Goal: Find specific page/section: Find specific page/section

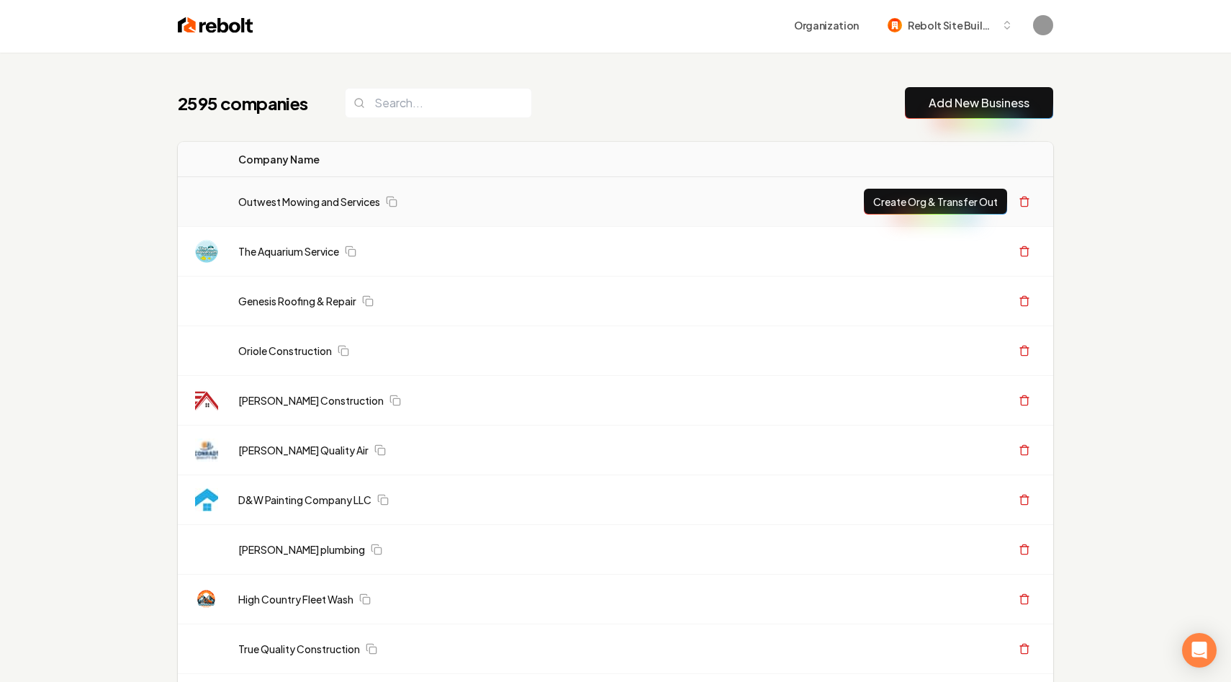
scroll to position [6, 0]
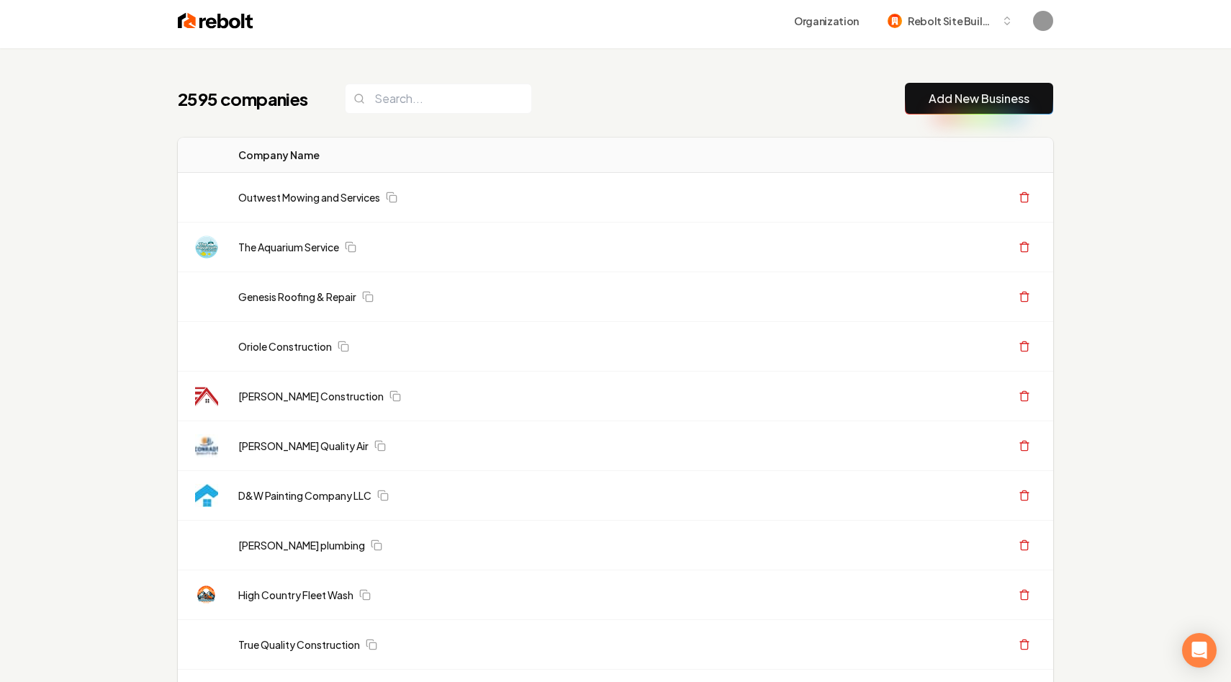
click at [274, 199] on link "Outwest Mowing and Services" at bounding box center [309, 197] width 142 height 14
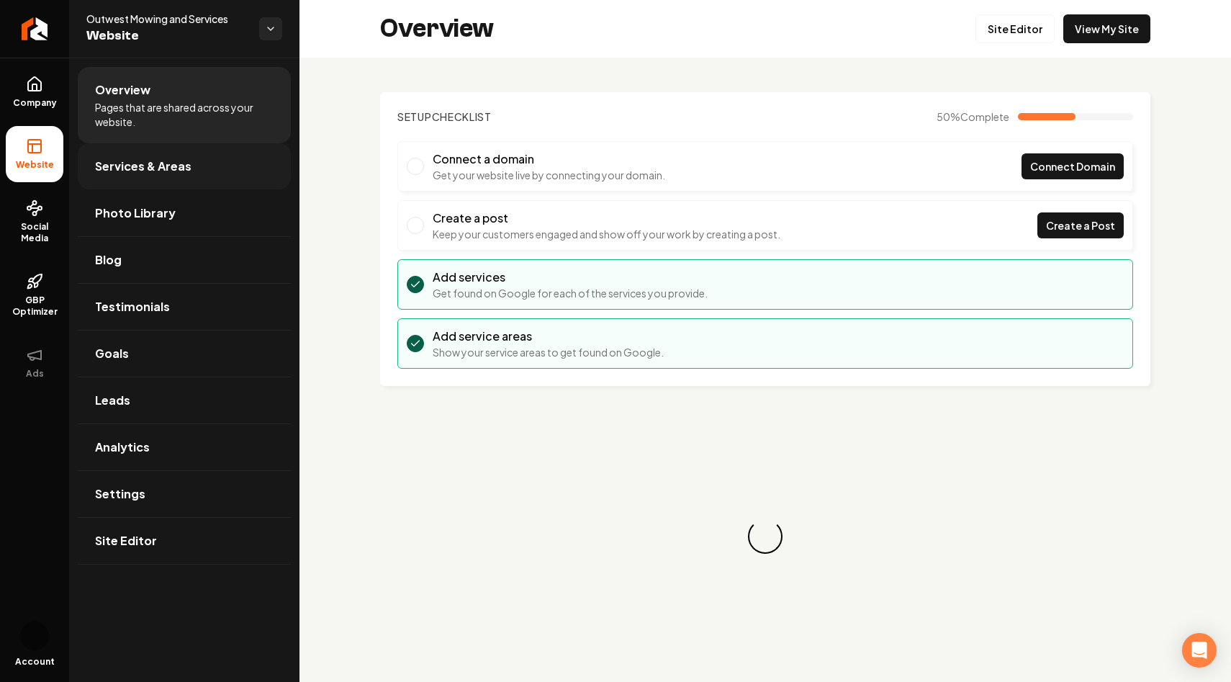
click at [171, 189] on link "Services & Areas" at bounding box center [184, 166] width 213 height 46
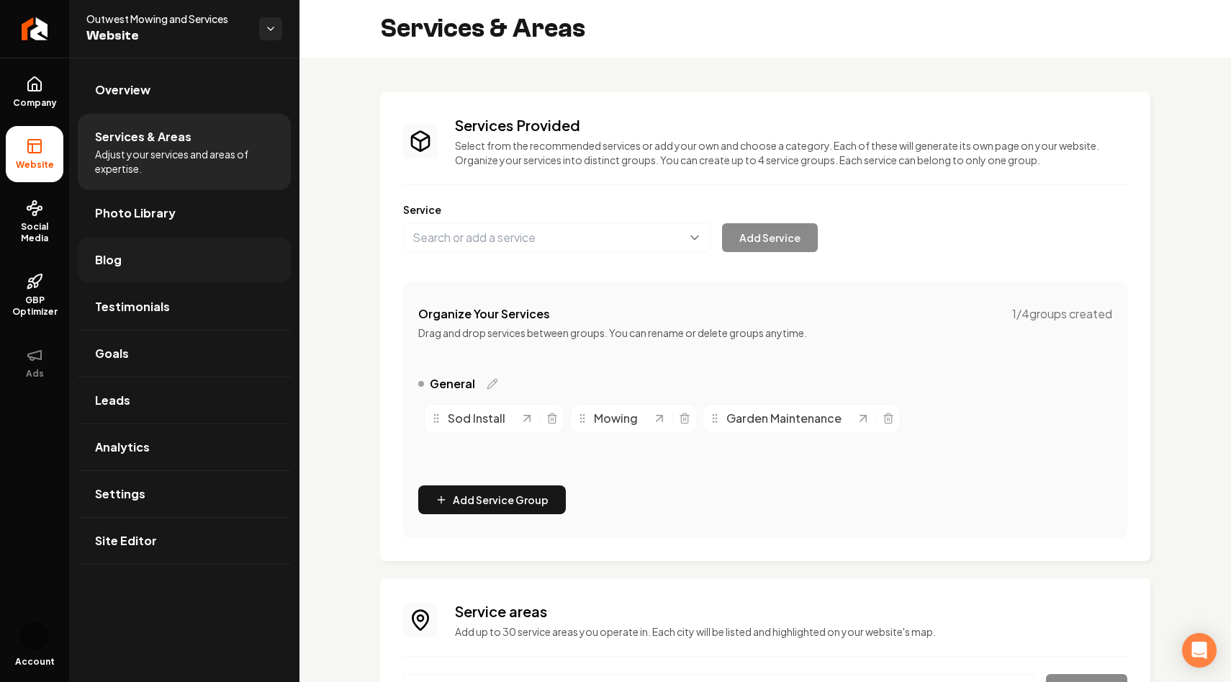
click at [150, 245] on link "Blog" at bounding box center [184, 260] width 213 height 46
